Goal: Find specific page/section: Find specific page/section

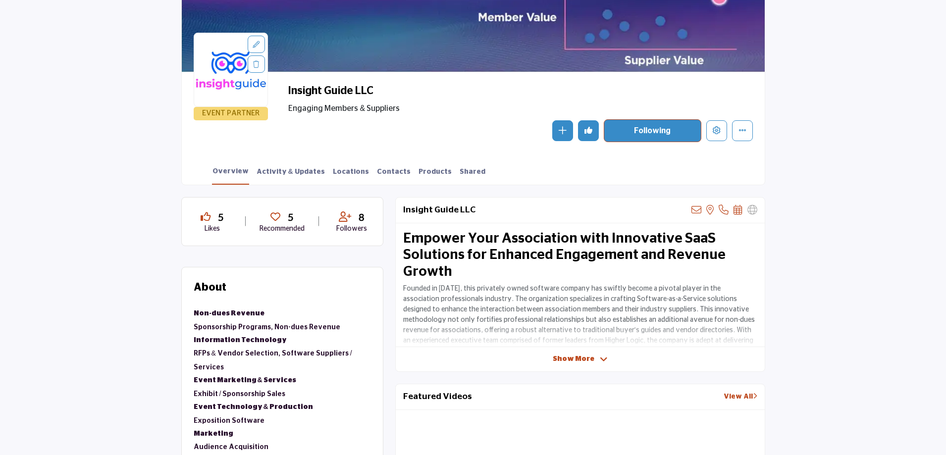
scroll to position [1, 0]
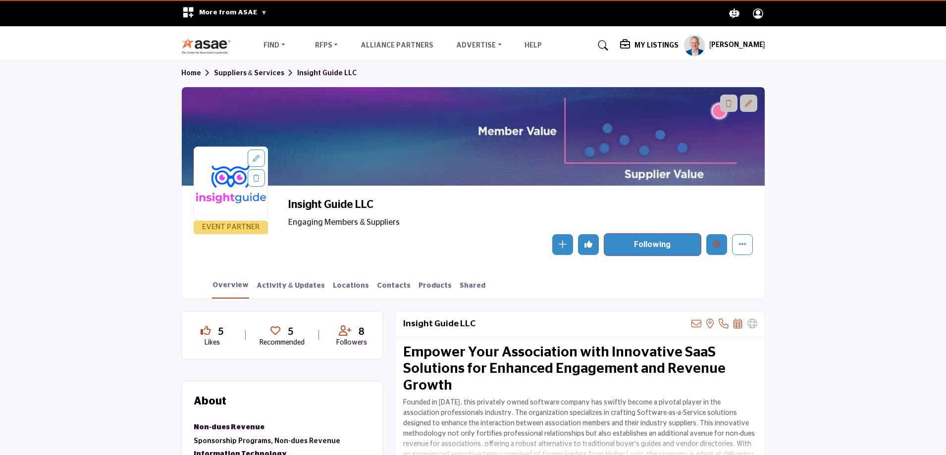
click at [717, 243] on icon "Edit company" at bounding box center [717, 244] width 8 height 8
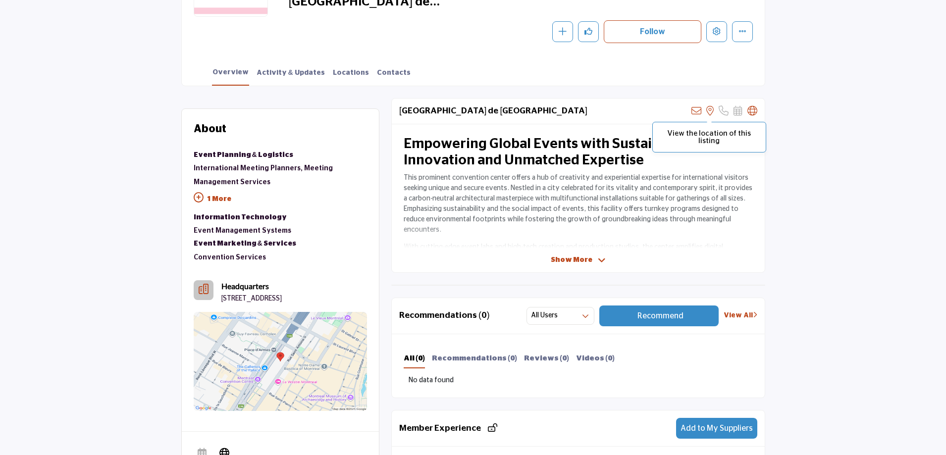
scroll to position [99, 0]
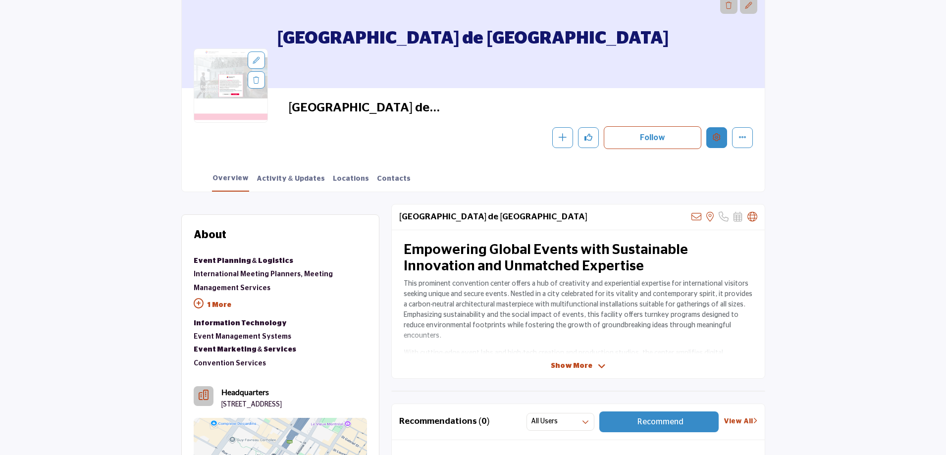
click at [719, 135] on icon "Edit company" at bounding box center [717, 137] width 8 height 8
click at [100, 152] on div at bounding box center [475, 227] width 951 height 455
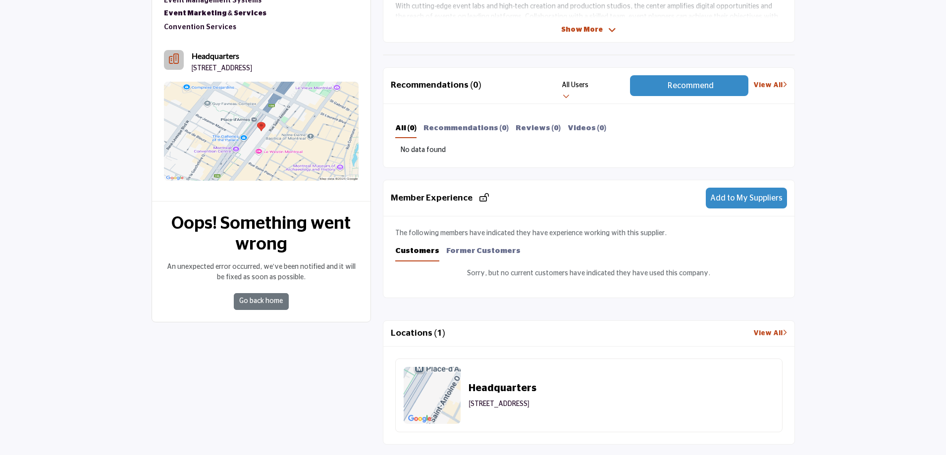
scroll to position [495, 0]
